Goal: Check status: Check status

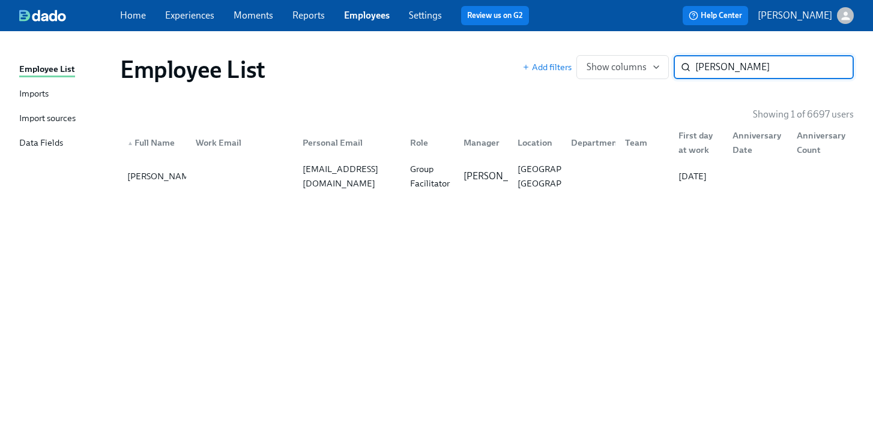
drag, startPoint x: 767, startPoint y: 67, endPoint x: 454, endPoint y: 31, distance: 315.3
click at [480, 45] on div "Employee List Imports Import sources Data Fields Employee List Add filters Show…" at bounding box center [436, 234] width 873 height 406
type input "asfa"
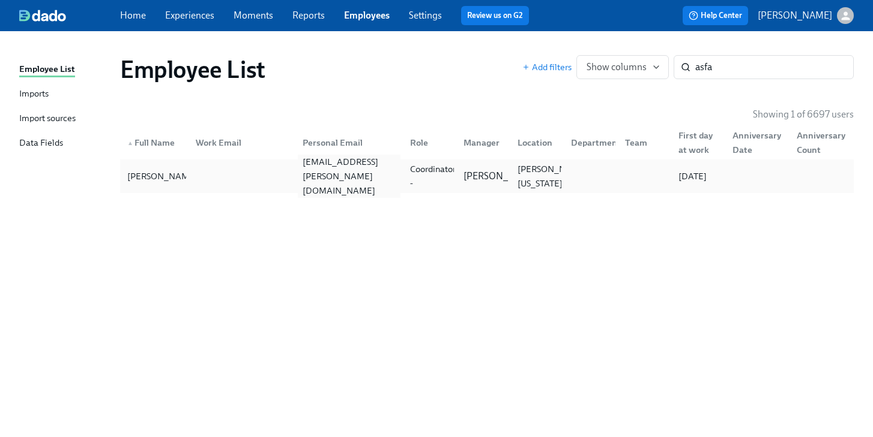
click at [352, 178] on div "[EMAIL_ADDRESS][PERSON_NAME][DOMAIN_NAME]" at bounding box center [349, 176] width 102 height 43
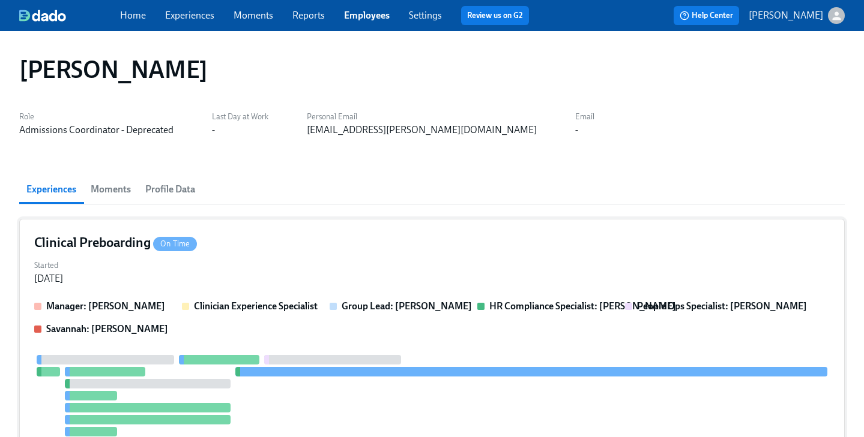
click at [379, 242] on div "Clinical Preboarding On Time" at bounding box center [431, 243] width 795 height 18
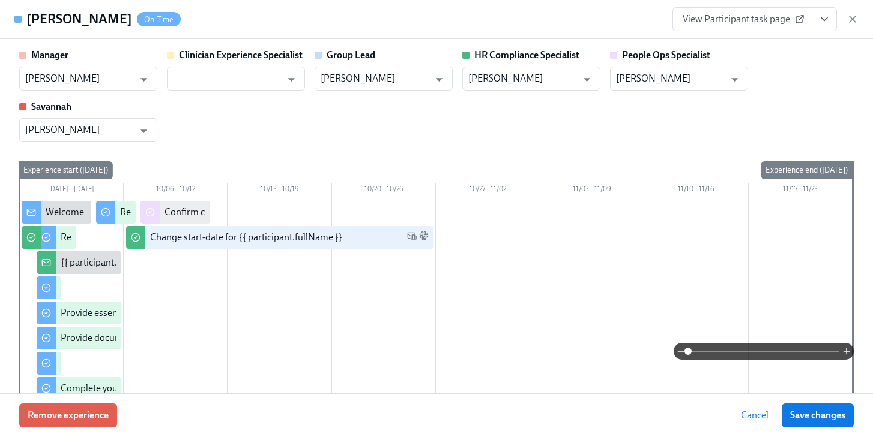
click at [787, 20] on span "View Participant task page" at bounding box center [741, 19] width 119 height 12
click at [826, 22] on icon "View task page" at bounding box center [824, 19] width 12 height 12
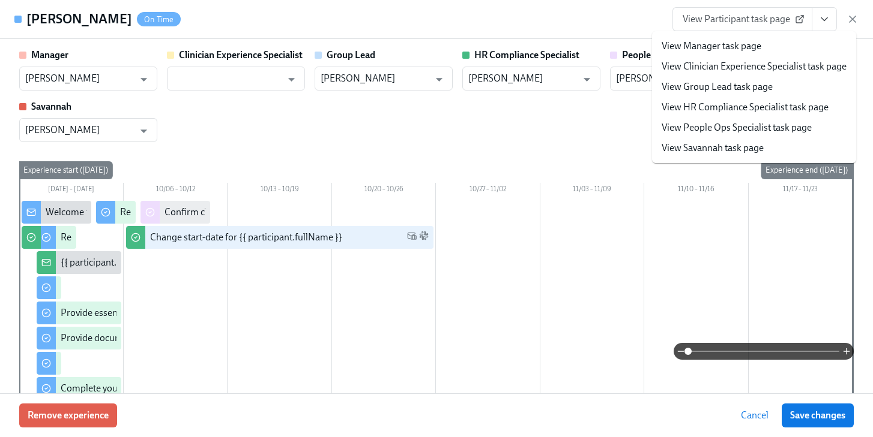
click at [755, 127] on link "View People Ops Specialist task page" at bounding box center [736, 127] width 150 height 13
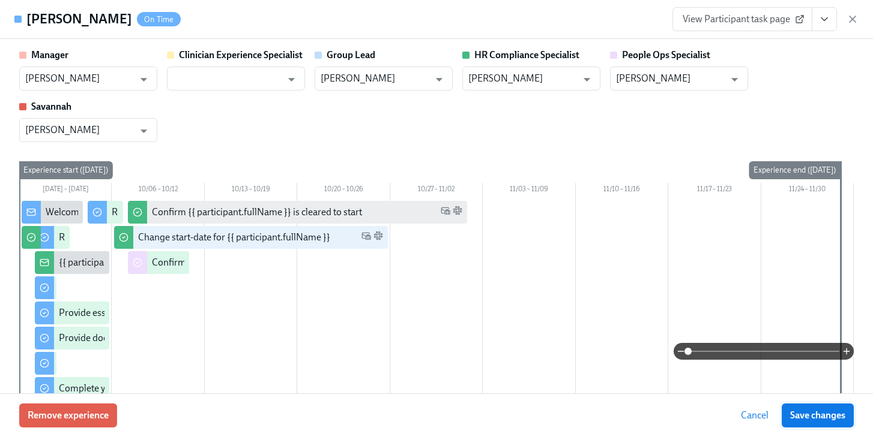
click at [813, 422] on button "Save changes" at bounding box center [817, 416] width 72 height 24
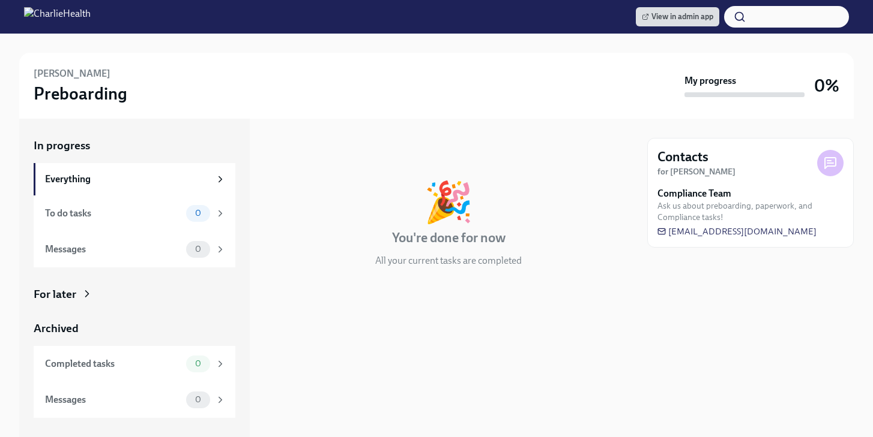
click at [83, 297] on icon at bounding box center [87, 294] width 12 height 12
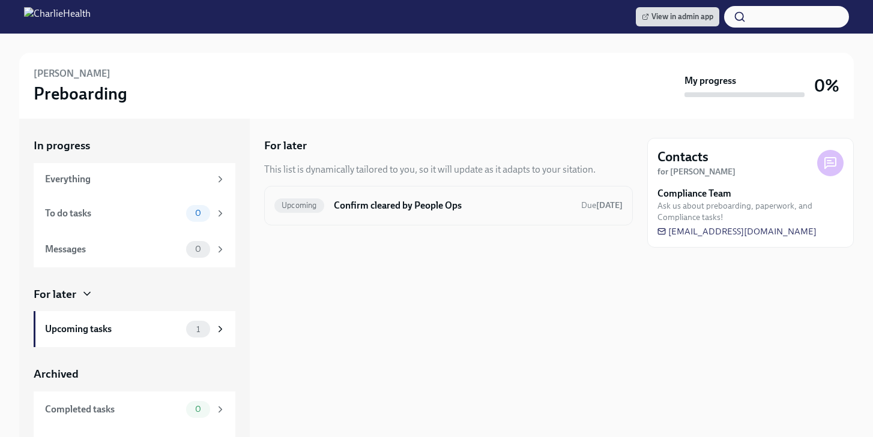
click at [436, 202] on h6 "Confirm cleared by People Ops" at bounding box center [453, 205] width 238 height 13
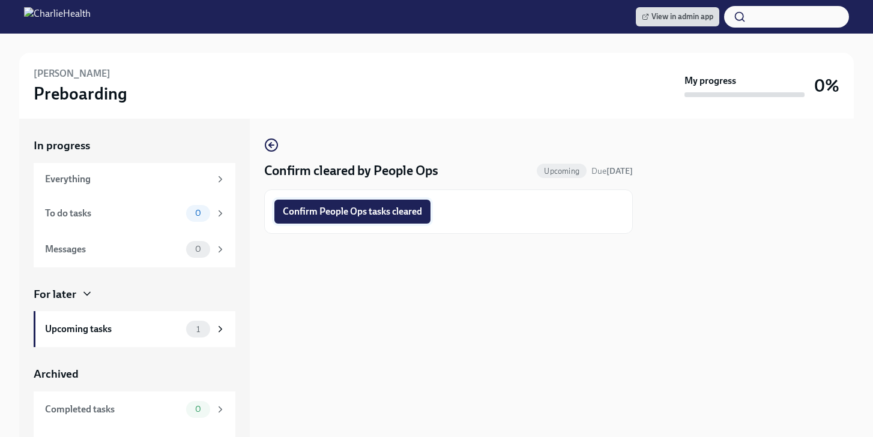
click at [382, 208] on span "Confirm People Ops tasks cleared" at bounding box center [352, 212] width 139 height 12
